Goal: Information Seeking & Learning: Learn about a topic

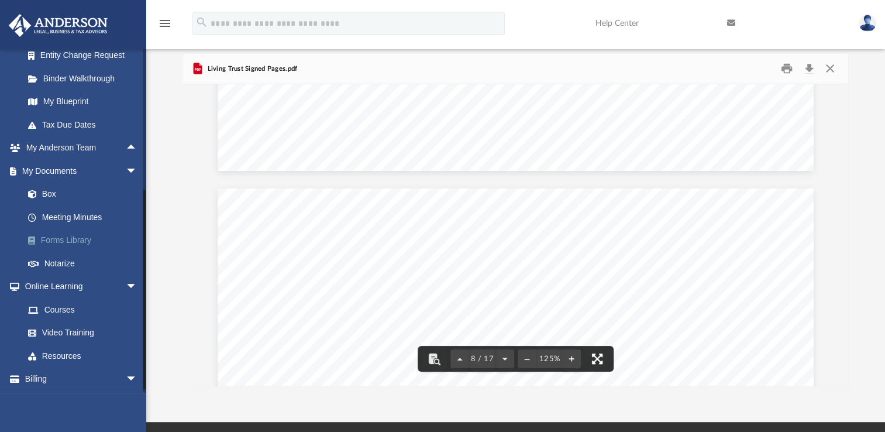
scroll to position [234, 0]
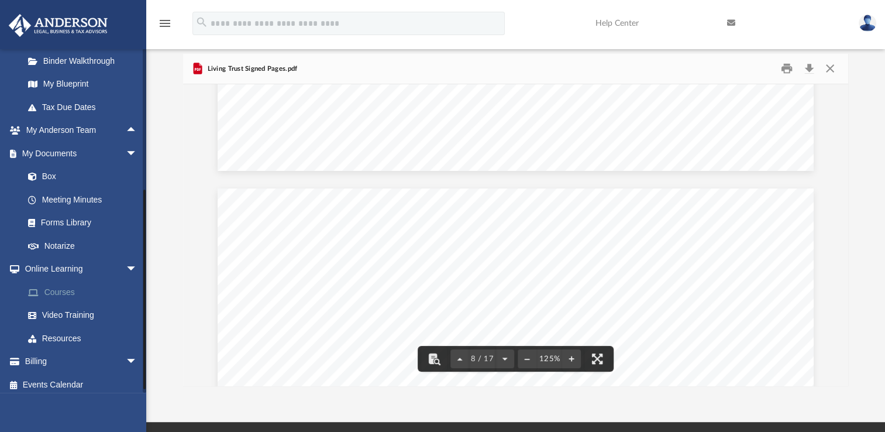
click at [71, 294] on link "Courses" at bounding box center [85, 291] width 139 height 23
click at [67, 291] on link "Courses" at bounding box center [85, 291] width 139 height 23
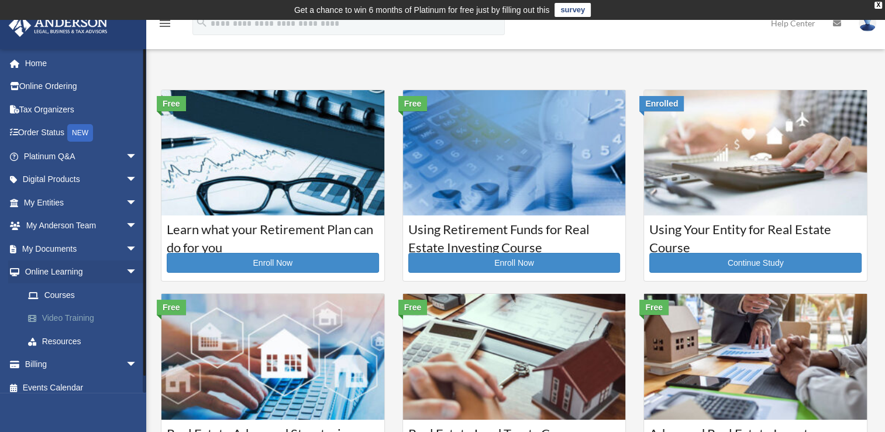
click at [91, 324] on link "Video Training" at bounding box center [85, 318] width 139 height 23
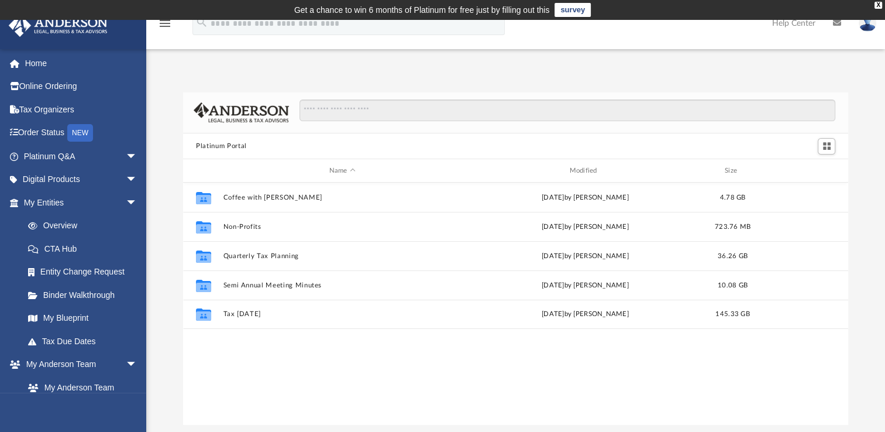
scroll to position [257, 655]
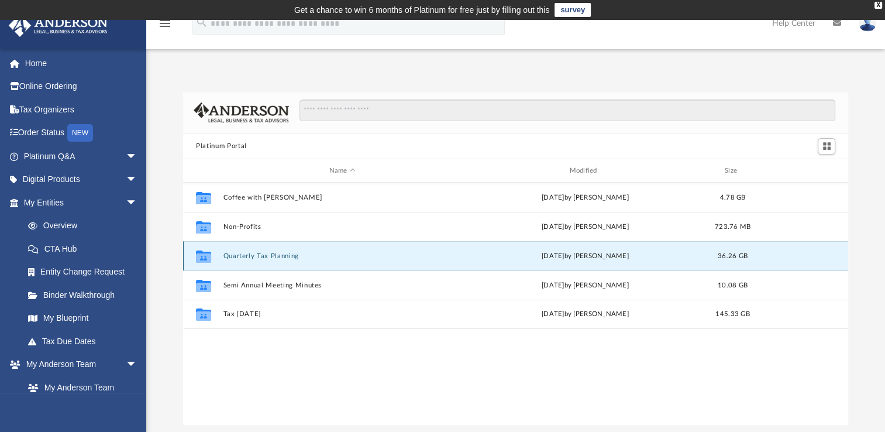
click at [238, 256] on button "Quarterly Tax Planning" at bounding box center [343, 256] width 238 height 8
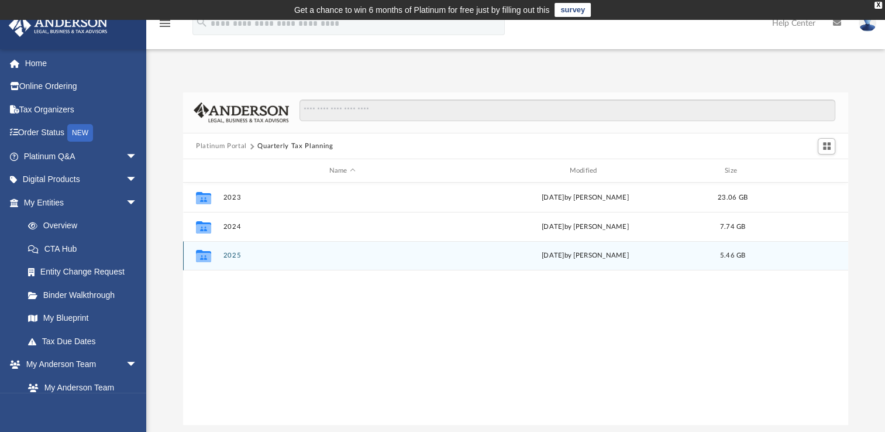
click at [238, 256] on button "2025" at bounding box center [343, 256] width 238 height 8
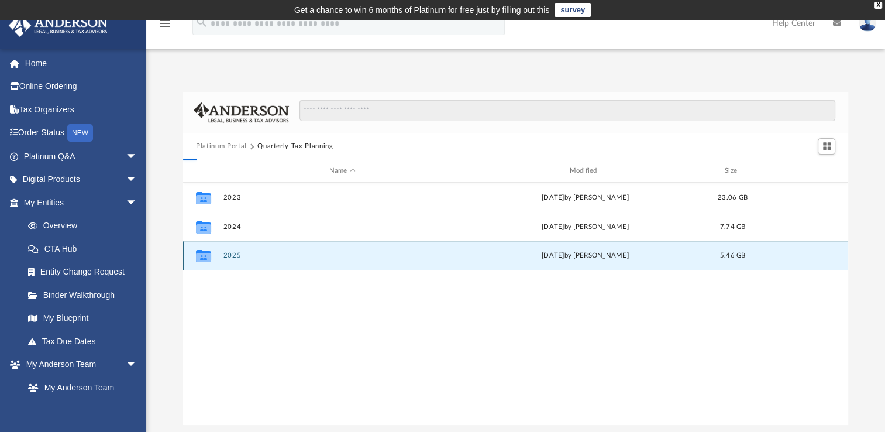
click at [238, 256] on button "2025" at bounding box center [343, 256] width 238 height 8
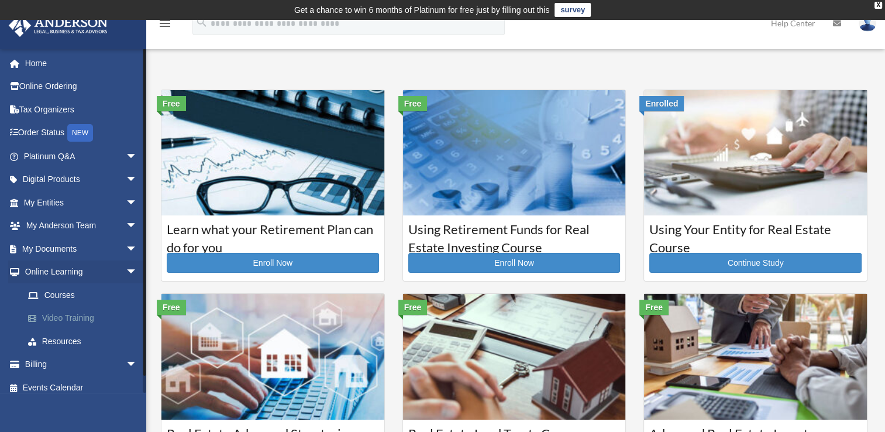
click at [66, 321] on link "Video Training" at bounding box center [85, 318] width 139 height 23
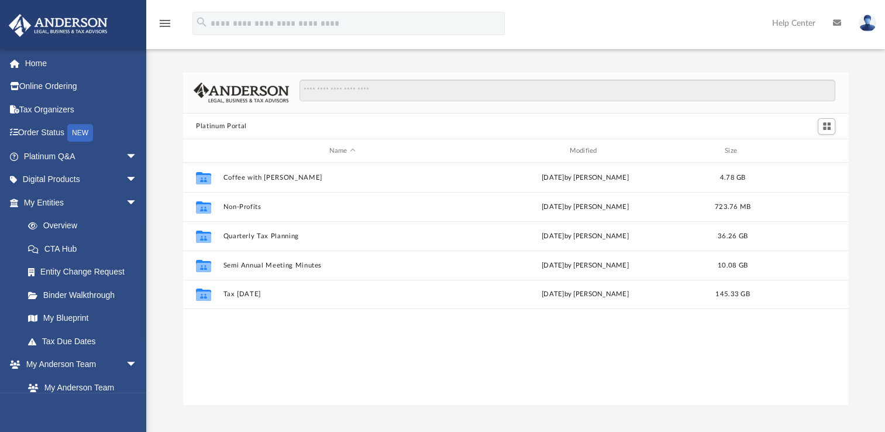
scroll to position [257, 655]
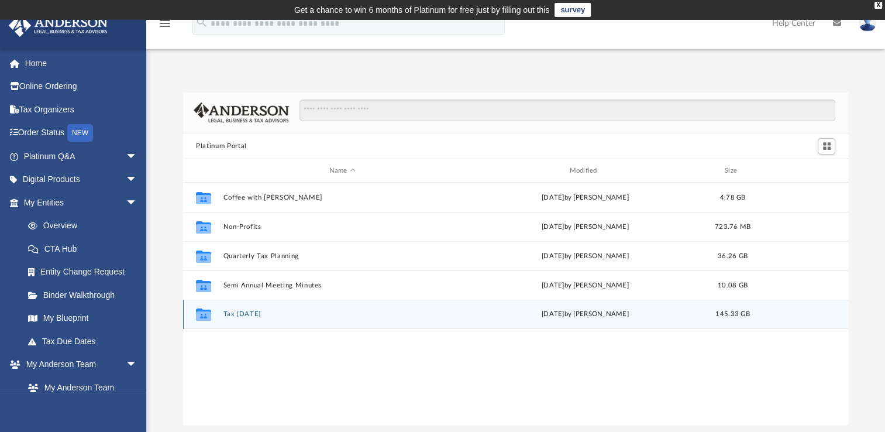
click at [257, 303] on div "Collaborated Folder Tax [DATE] [DATE] by [PERSON_NAME] 145.33 GB" at bounding box center [515, 314] width 665 height 29
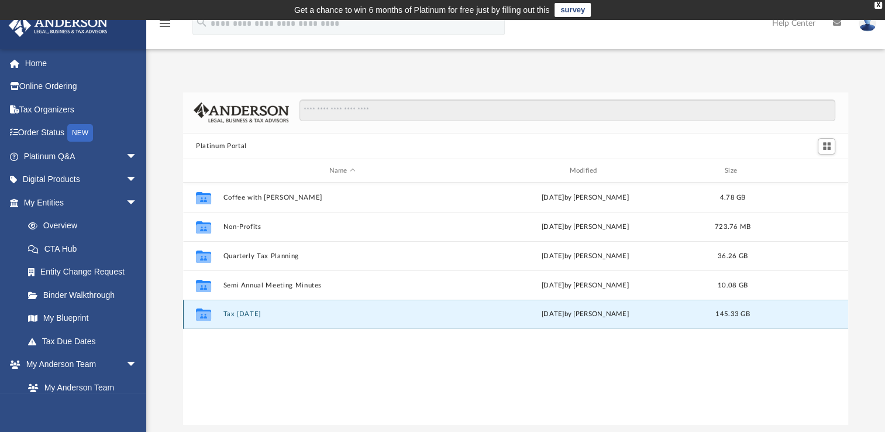
click at [255, 316] on button "Tax [DATE]" at bounding box center [343, 314] width 238 height 8
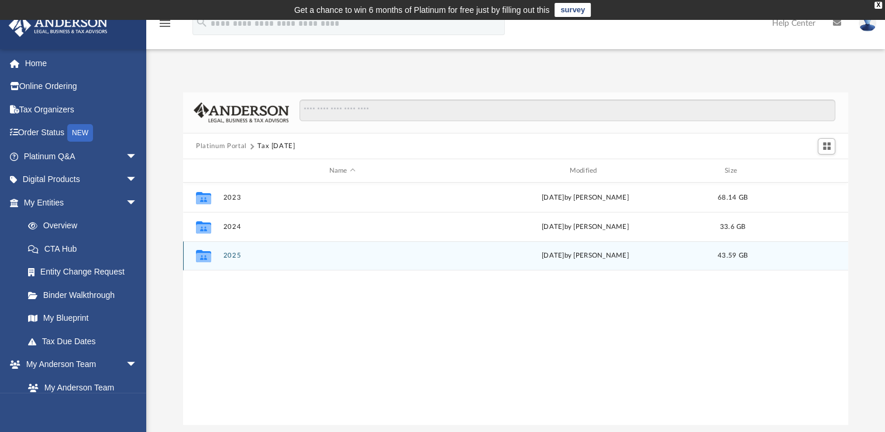
click at [233, 259] on button "2025" at bounding box center [343, 256] width 238 height 8
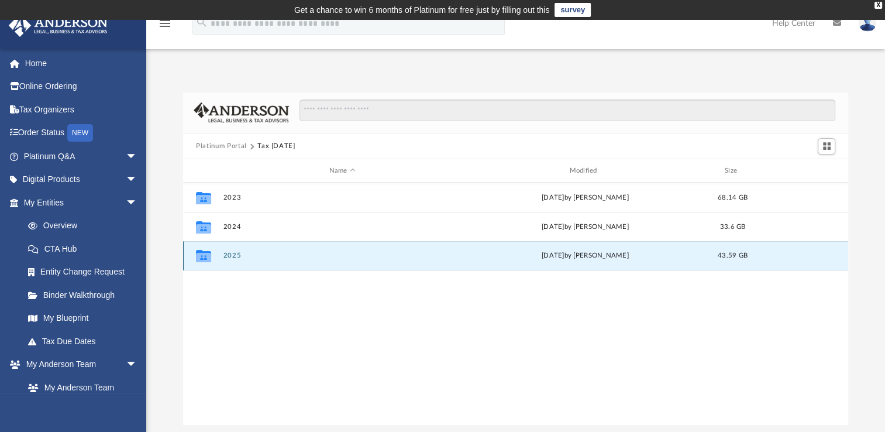
click at [233, 259] on button "2025" at bounding box center [343, 256] width 238 height 8
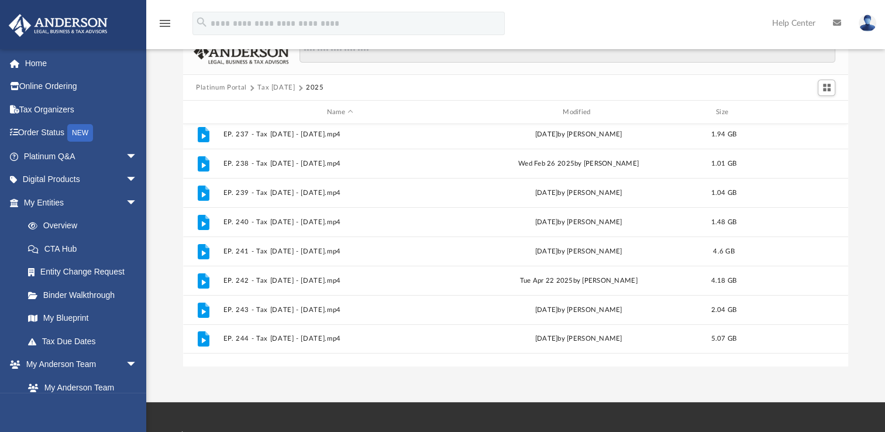
scroll to position [21, 0]
